Goal: Task Accomplishment & Management: Complete application form

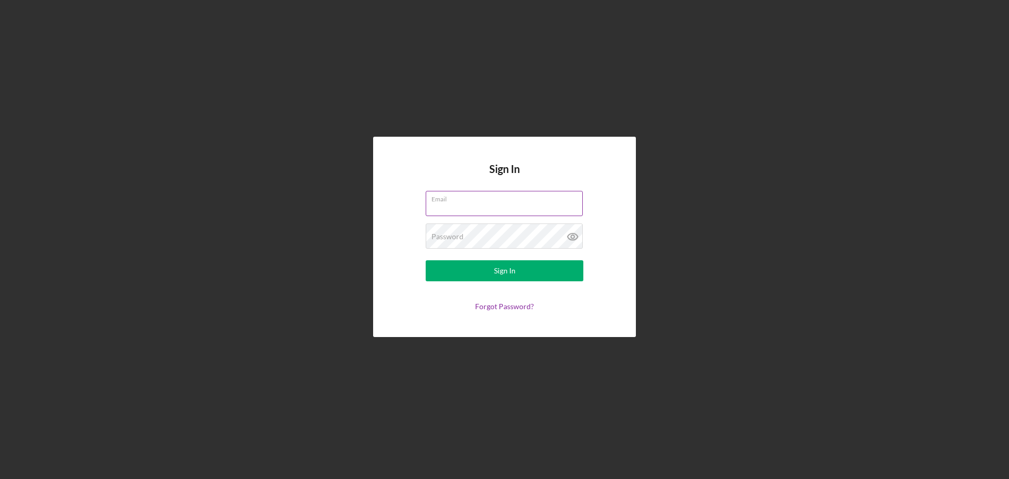
click at [538, 200] on div "Email" at bounding box center [505, 204] width 158 height 26
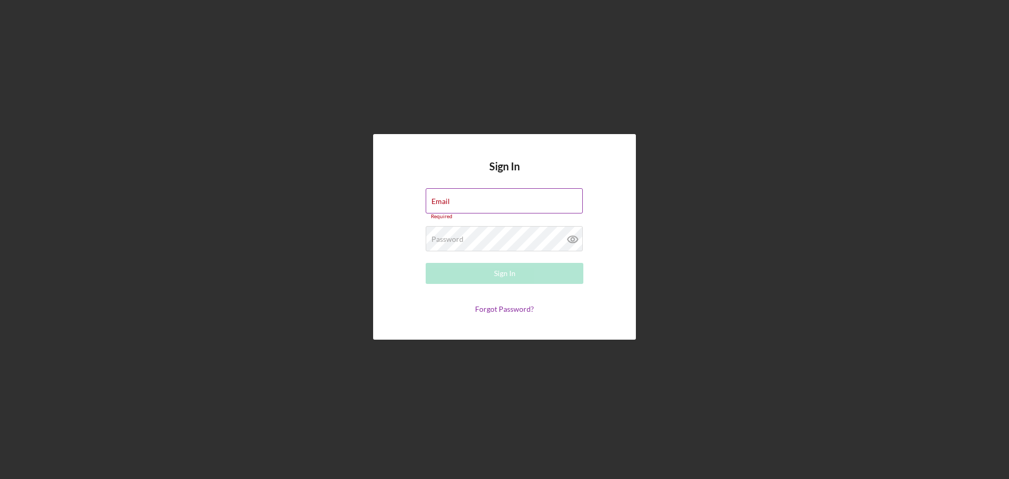
click at [487, 198] on div "Email Required" at bounding box center [505, 204] width 158 height 32
type input "[PERSON_NAME][EMAIL_ADDRESS][DOMAIN_NAME]"
click at [445, 230] on label "Password" at bounding box center [448, 234] width 32 height 8
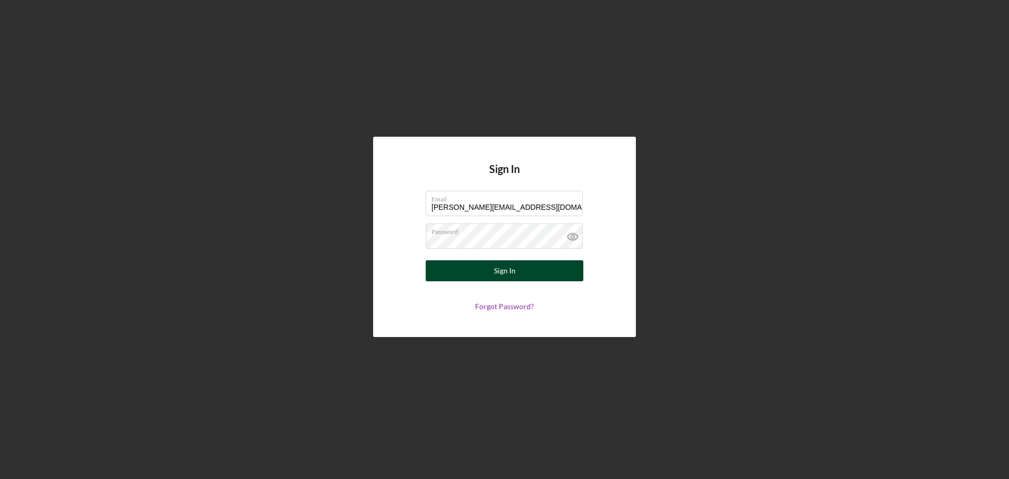
click at [453, 268] on button "Sign In" at bounding box center [505, 270] width 158 height 21
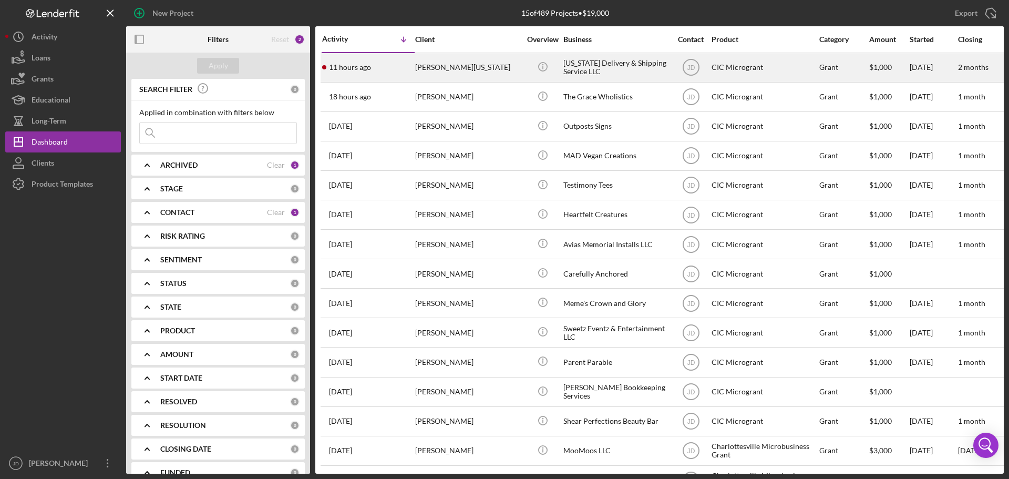
click at [437, 65] on div "[PERSON_NAME][US_STATE]" at bounding box center [467, 68] width 105 height 28
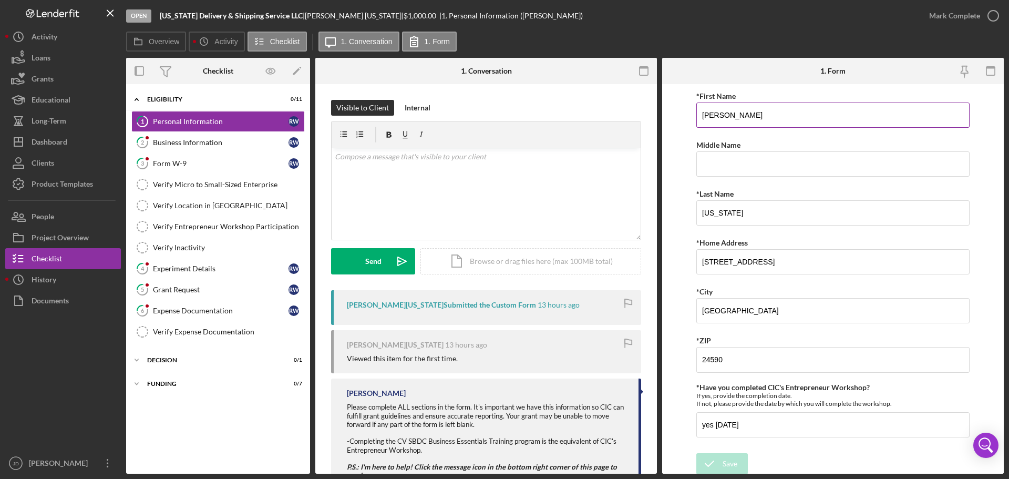
scroll to position [2, 0]
click at [704, 115] on input "[PERSON_NAME]" at bounding box center [833, 112] width 273 height 25
type input "[PERSON_NAME]"
click at [707, 211] on input "[US_STATE]" at bounding box center [833, 210] width 273 height 25
type input "[US_STATE]"
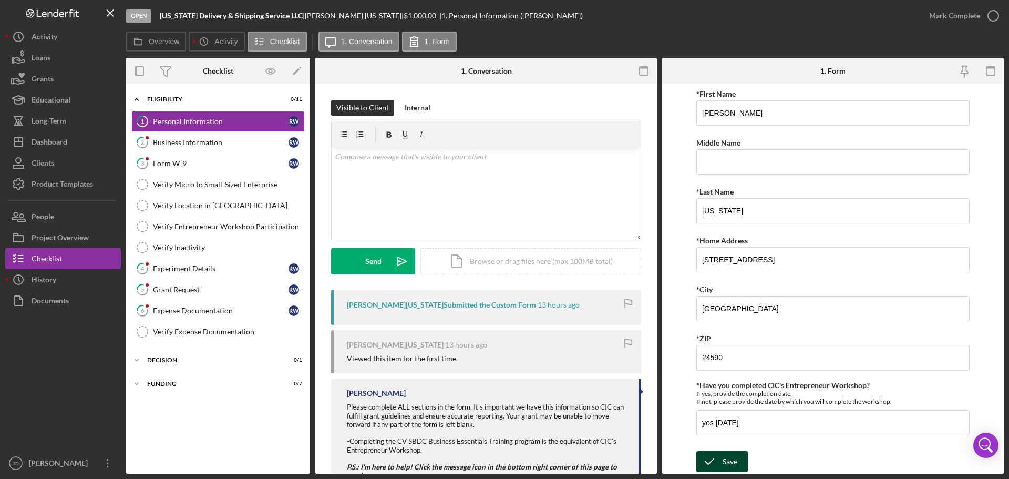
click at [727, 463] on div "Save" at bounding box center [730, 461] width 15 height 21
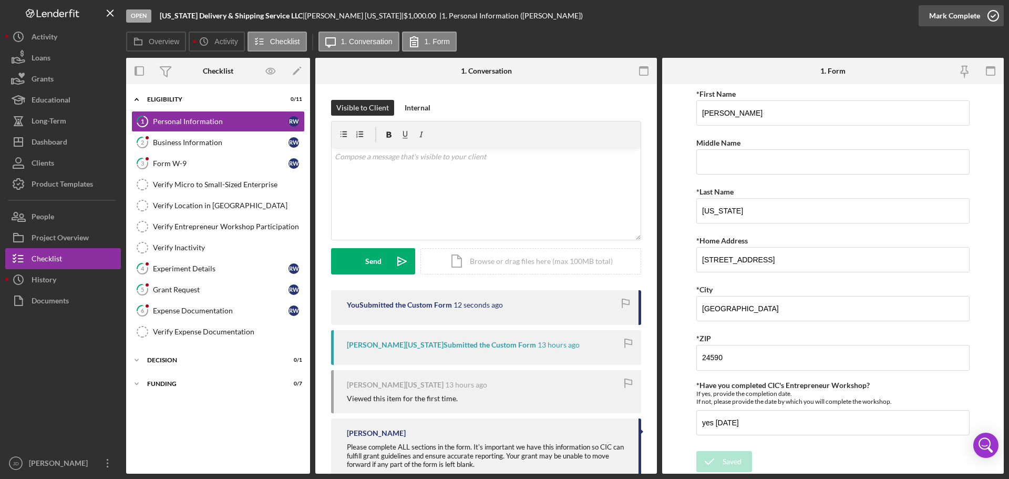
click at [995, 13] on icon "button" at bounding box center [993, 16] width 26 height 26
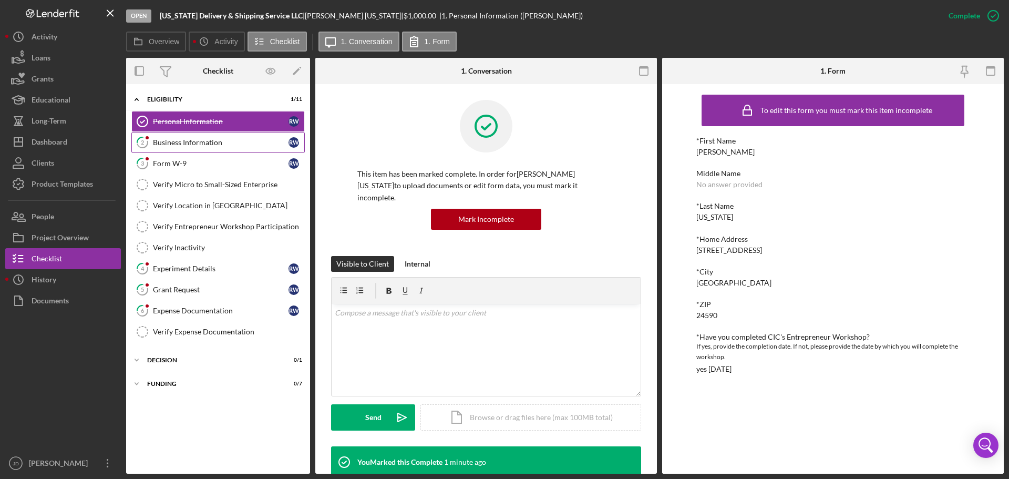
click at [187, 141] on div "Business Information" at bounding box center [221, 142] width 136 height 8
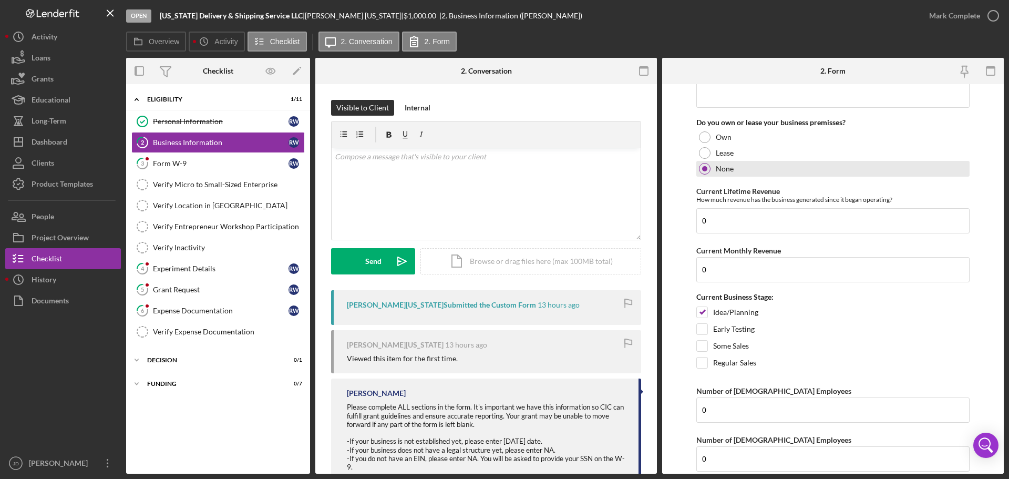
scroll to position [845, 0]
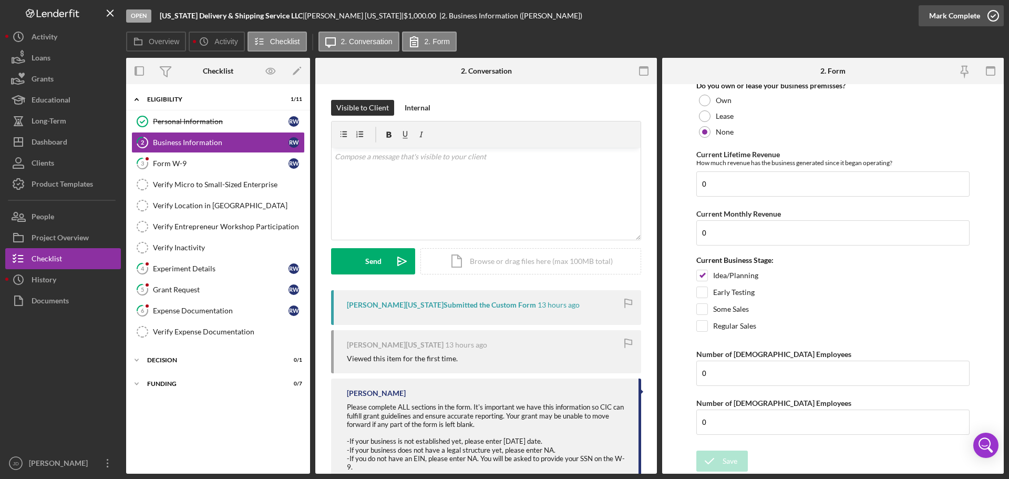
click at [995, 14] on icon "button" at bounding box center [993, 16] width 26 height 26
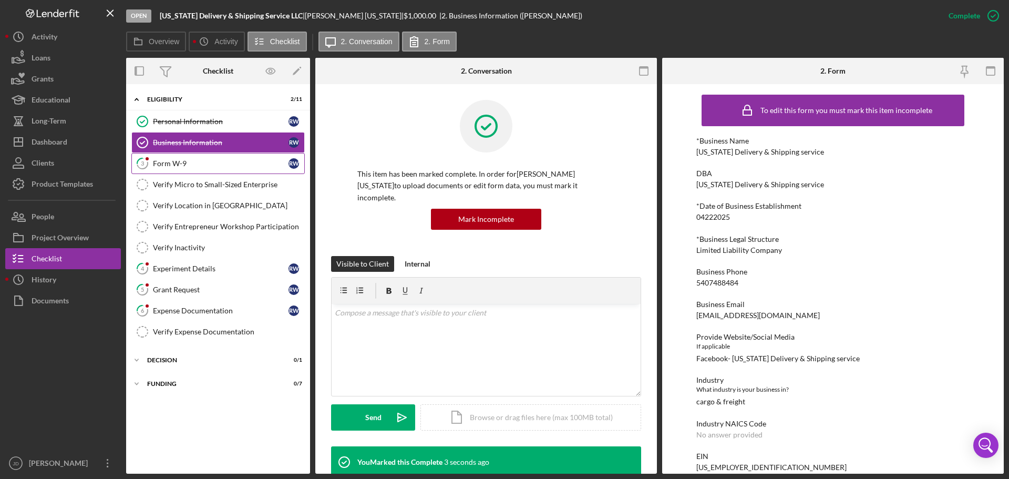
click at [198, 166] on div "Form W-9" at bounding box center [221, 163] width 136 height 8
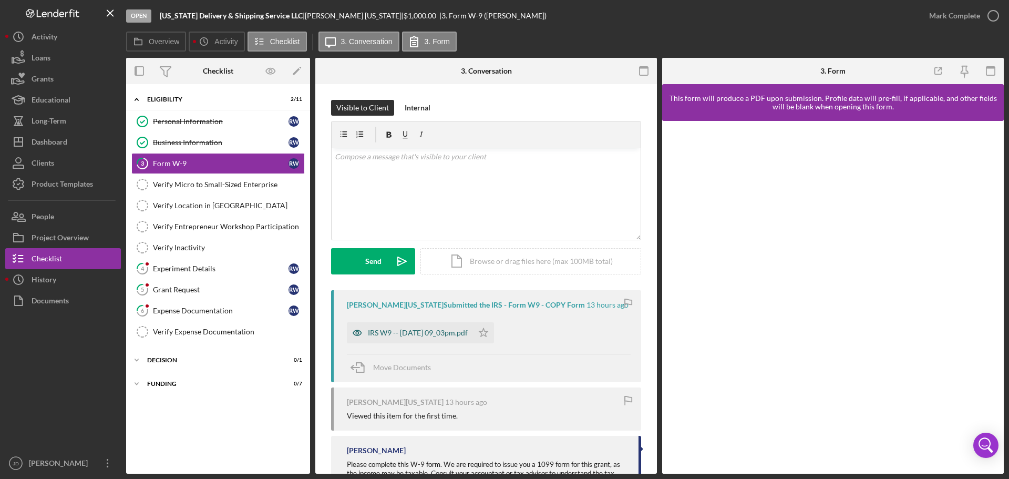
click at [418, 336] on div "IRS W9 -- [DATE] 09_03pm.pdf" at bounding box center [418, 333] width 100 height 8
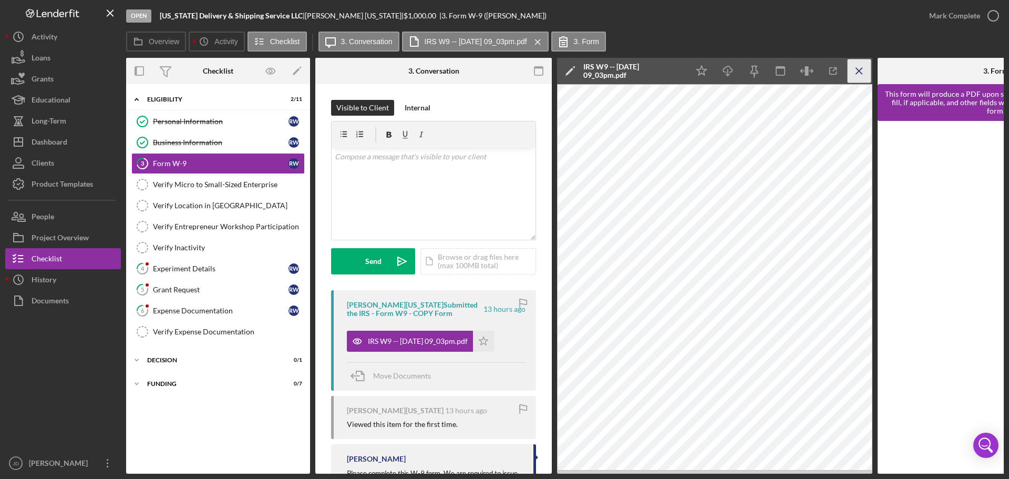
click at [860, 69] on icon "Icon/Menu Close" at bounding box center [860, 71] width 24 height 24
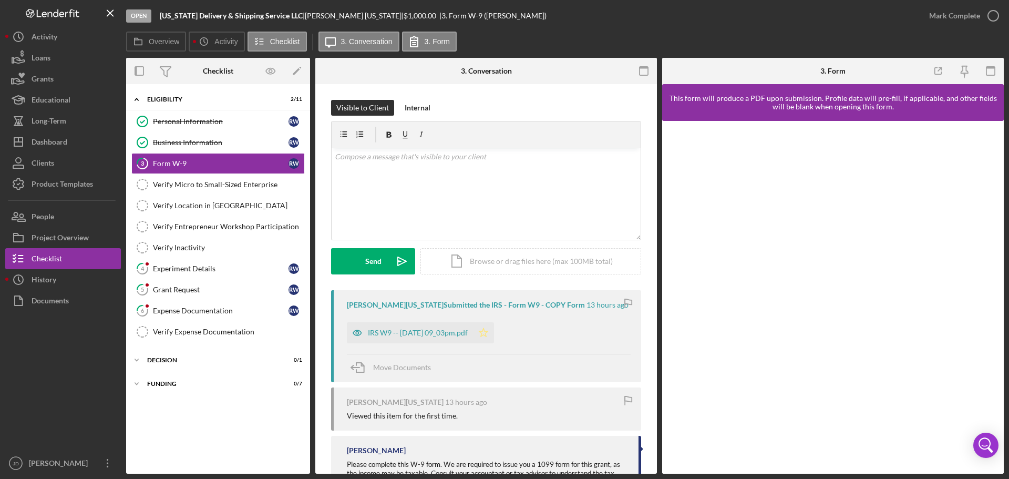
click at [494, 335] on icon "Icon/Star" at bounding box center [483, 332] width 21 height 21
click at [994, 16] on icon "button" at bounding box center [993, 16] width 26 height 26
